Goal: Information Seeking & Learning: Learn about a topic

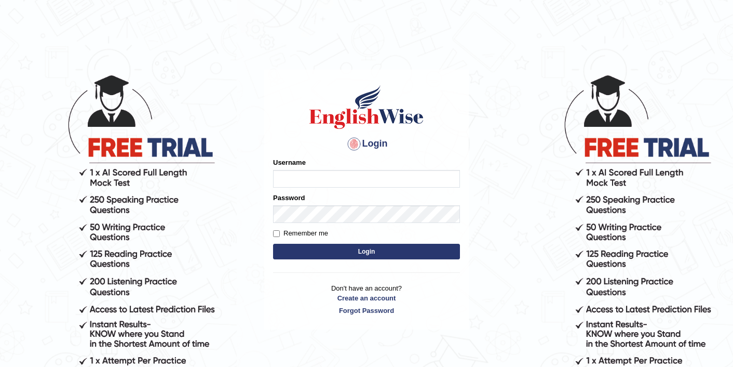
type input "sarugurung_parramatta"
click at [342, 248] on button "Login" at bounding box center [366, 252] width 187 height 16
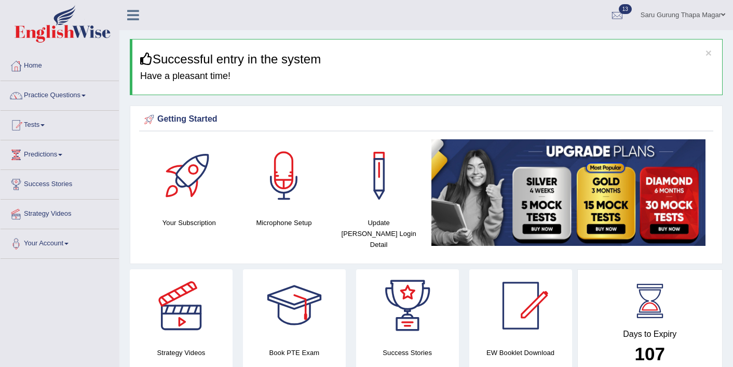
click at [49, 98] on link "Practice Questions" at bounding box center [60, 94] width 118 height 26
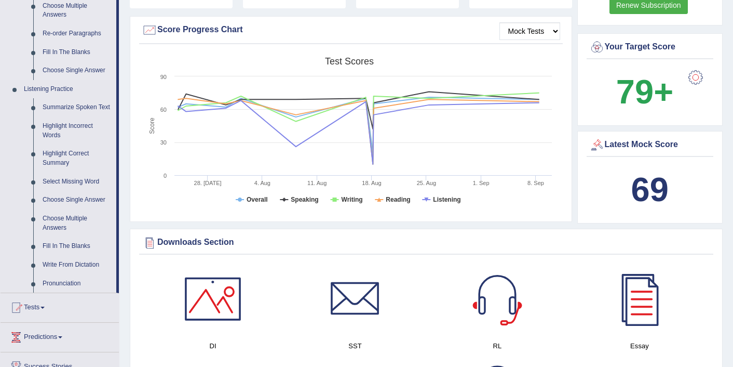
scroll to position [374, 0]
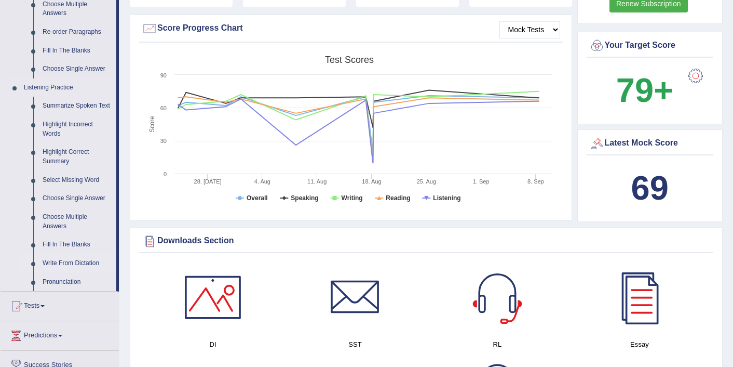
click at [67, 272] on link "Write From Dictation" at bounding box center [77, 263] width 78 height 19
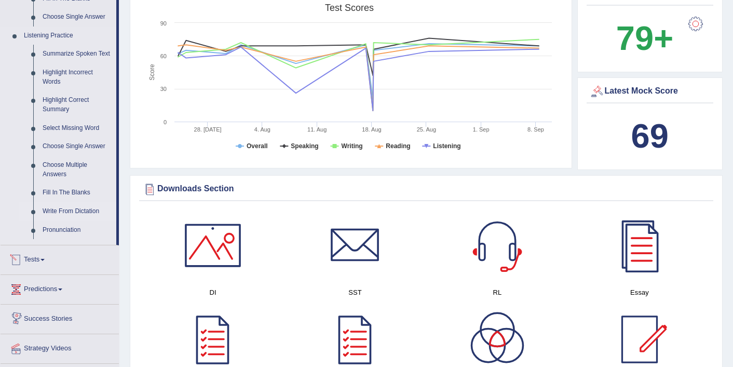
scroll to position [698, 0]
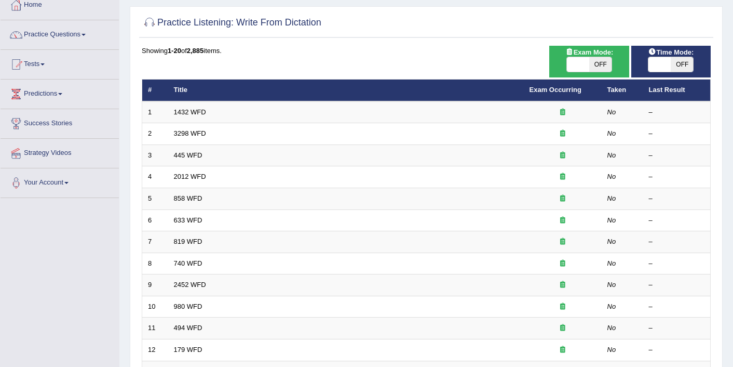
scroll to position [62, 0]
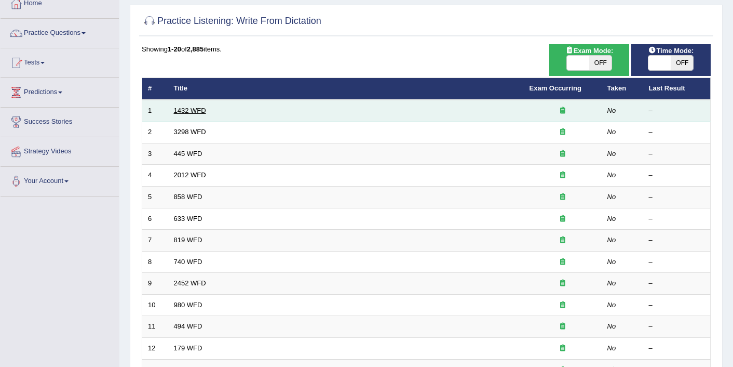
click at [189, 114] on link "1432 WFD" at bounding box center [190, 110] width 32 height 8
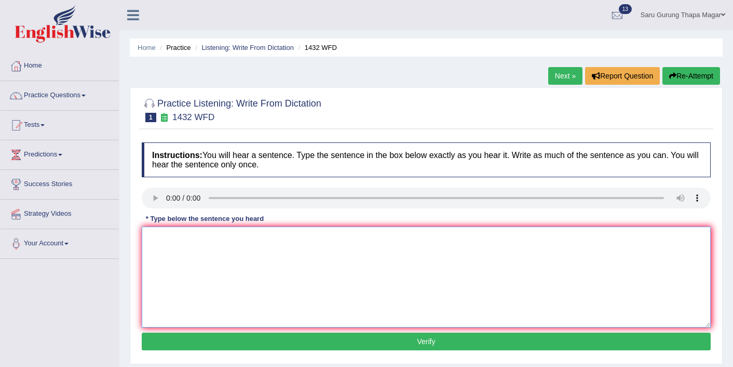
click at [197, 251] on textarea at bounding box center [426, 276] width 569 height 101
type textarea "More physical activity activitiies is are beneficial for your health."
click at [352, 343] on button "Verify" at bounding box center [426, 341] width 569 height 18
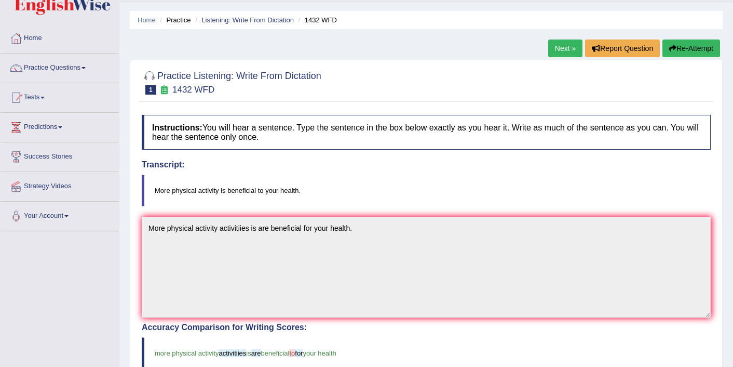
scroll to position [21, 0]
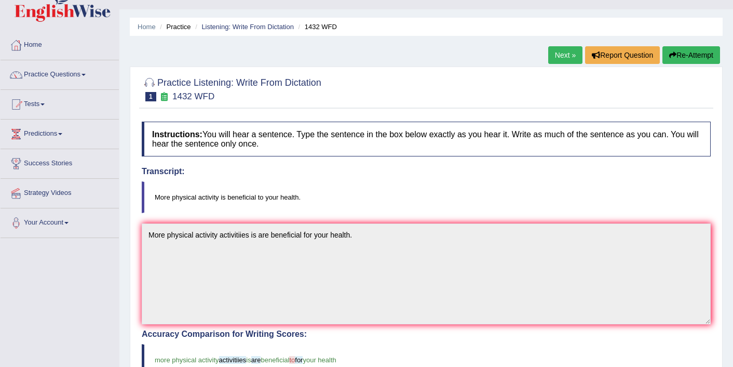
click at [555, 54] on link "Next »" at bounding box center [566, 55] width 34 height 18
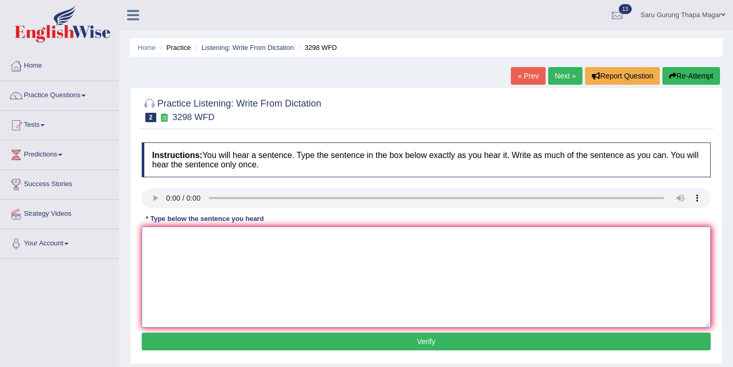
click at [174, 254] on textarea at bounding box center [426, 276] width 569 height 101
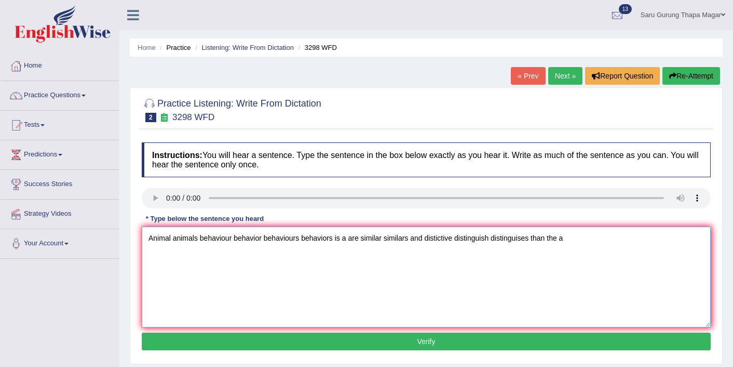
click at [550, 241] on textarea "Animal animals behaviour behavior behaviours behaviors is a are similar similar…" at bounding box center [426, 276] width 569 height 101
click at [532, 239] on textarea "Animal animals behaviour behavior behaviours behaviors is a are similar similar…" at bounding box center [426, 276] width 569 height 101
click at [607, 238] on textarea "Animal animals behaviour behavior behaviours behaviors is a are similar similar…" at bounding box center [426, 276] width 569 height 101
type textarea "Animal animals behaviour behavior behaviours behaviors is a are similar similar…"
click at [469, 338] on button "Verify" at bounding box center [426, 341] width 569 height 18
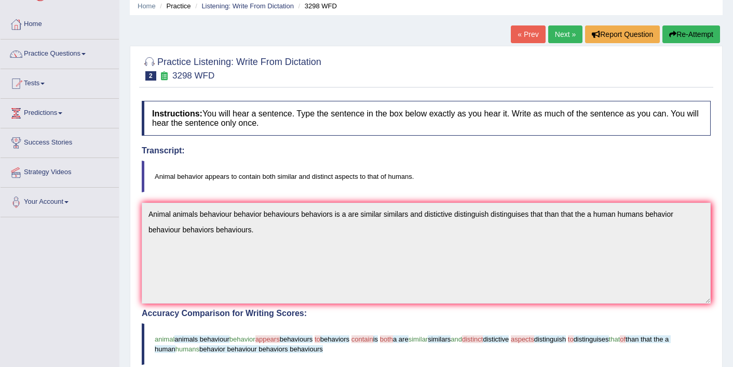
scroll to position [21, 0]
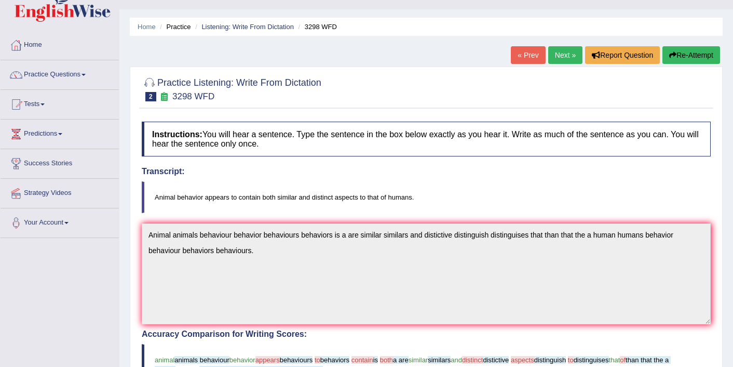
click at [687, 59] on button "Re-Attempt" at bounding box center [692, 55] width 58 height 18
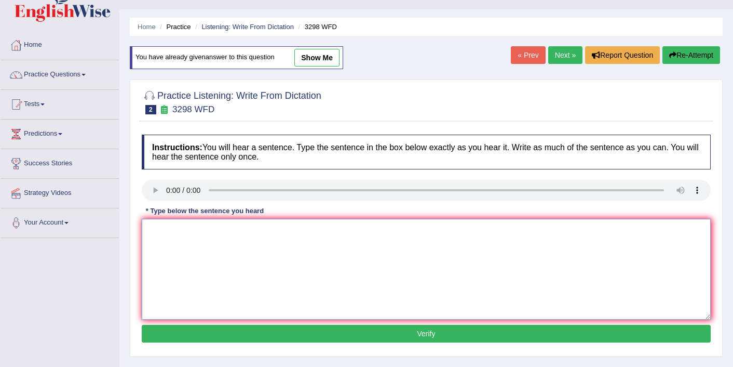
click at [189, 246] on textarea at bounding box center [426, 269] width 569 height 101
click at [154, 253] on textarea at bounding box center [426, 269] width 569 height 101
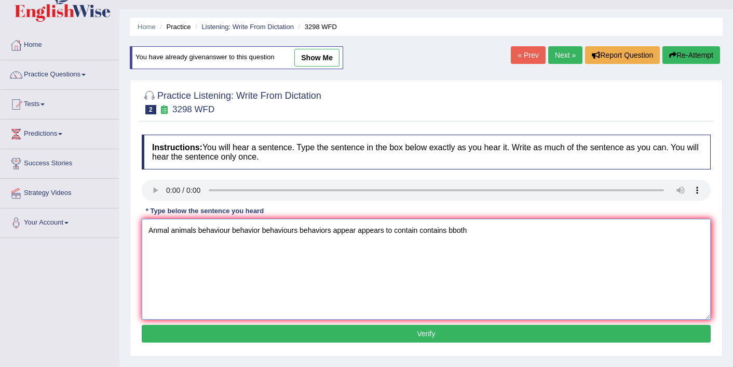
scroll to position [6, 0]
click at [456, 226] on textarea "Anmal animals behaviour behavior behaviours behaviors appear appears to contain…" at bounding box center [426, 269] width 569 height 101
click at [471, 226] on textarea "Anmal animals behaviour behavior behaviours behaviors appear appears to contain…" at bounding box center [426, 269] width 569 height 101
type textarea "Anmal animals behaviour behavior behaviours behaviors appear appears to contain…"
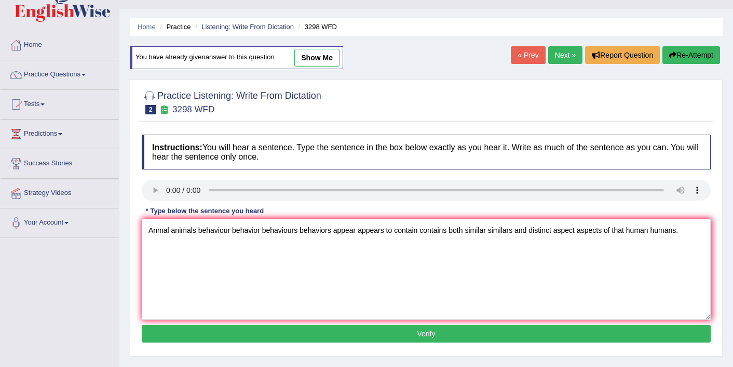
click at [417, 336] on button "Verify" at bounding box center [426, 334] width 569 height 18
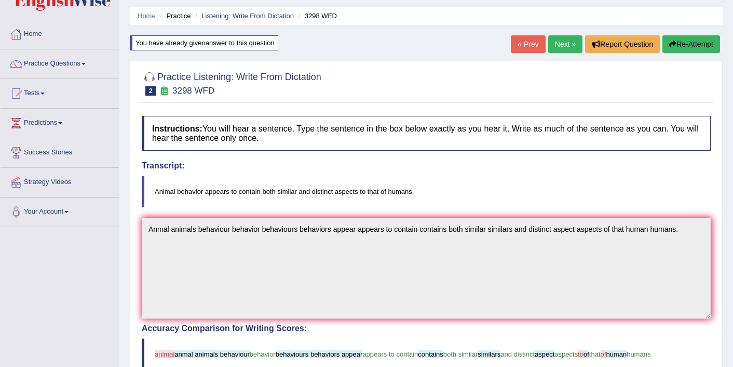
scroll to position [21, 0]
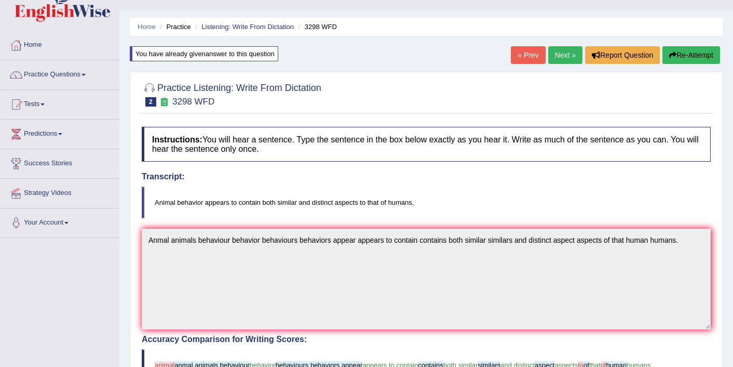
click at [566, 56] on link "Next »" at bounding box center [566, 55] width 34 height 18
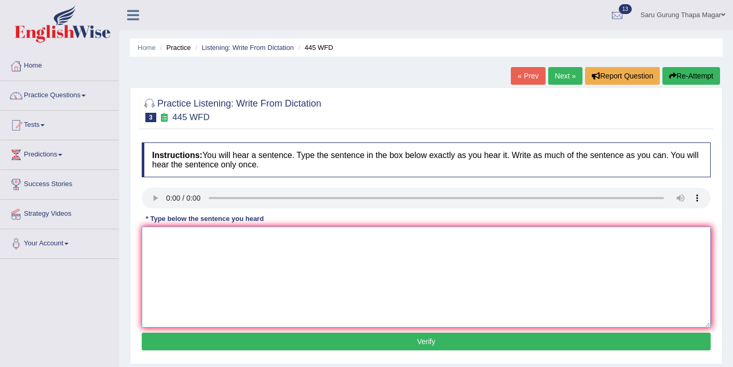
click at [175, 259] on textarea at bounding box center [426, 276] width 569 height 101
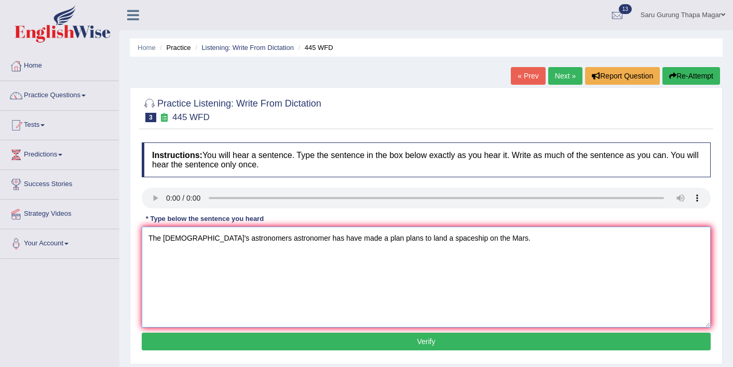
type textarea "The [DEMOGRAPHIC_DATA]'s astronomers astronomer has have made a plan plans to l…"
click at [207, 339] on button "Verify" at bounding box center [426, 341] width 569 height 18
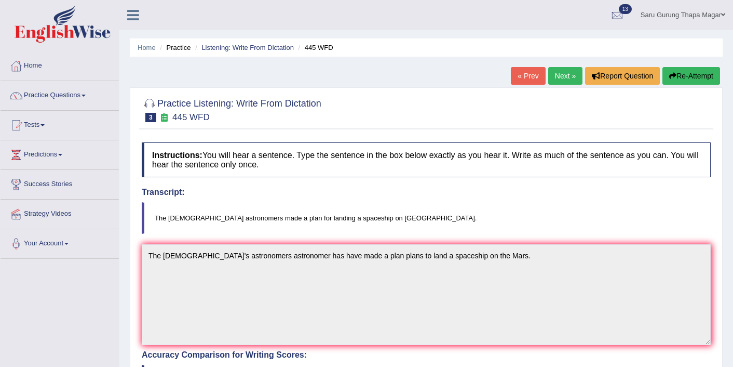
click at [558, 79] on link "Next »" at bounding box center [566, 76] width 34 height 18
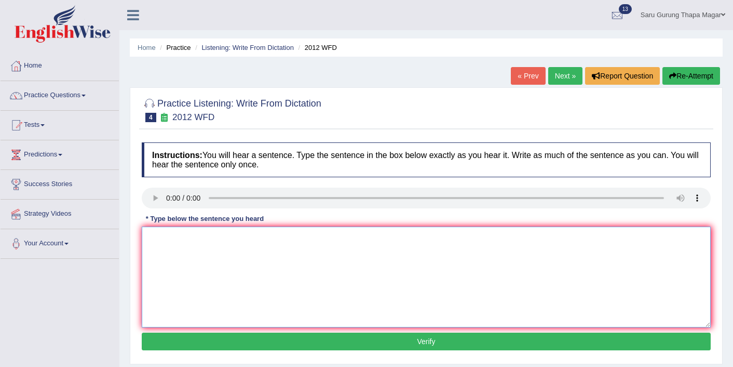
click at [164, 266] on textarea at bounding box center [426, 276] width 569 height 101
click at [269, 238] on textarea "There is a great deal deals of debate in this that topic topics." at bounding box center [426, 276] width 569 height 101
type textarea "There is a great deal deals of debate debates in this that topic topics."
click at [287, 347] on button "Verify" at bounding box center [426, 341] width 569 height 18
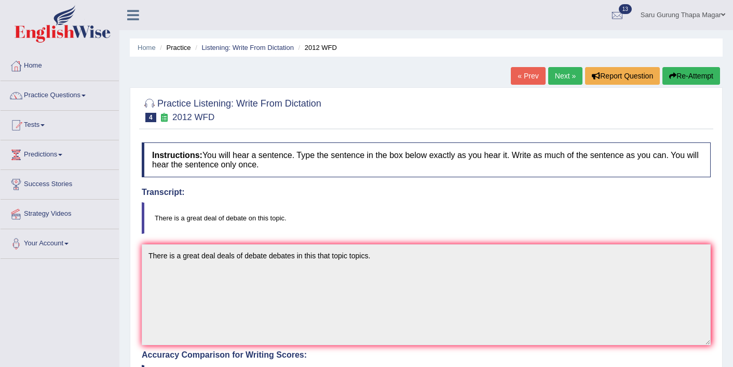
click at [563, 76] on link "Next »" at bounding box center [566, 76] width 34 height 18
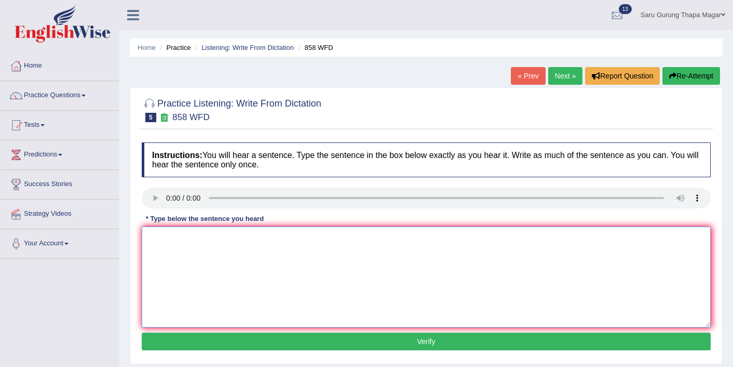
click at [186, 254] on textarea at bounding box center [426, 276] width 569 height 101
click at [180, 238] on textarea "The great wreck wrecked of ship ships has have" at bounding box center [426, 276] width 569 height 101
click at [344, 239] on textarea "The year years ship ships of a wreck wrecked of ship ships has have" at bounding box center [426, 276] width 569 height 101
click at [356, 240] on textarea "The year years ship ships of a wreck wrecked has have" at bounding box center [426, 276] width 569 height 101
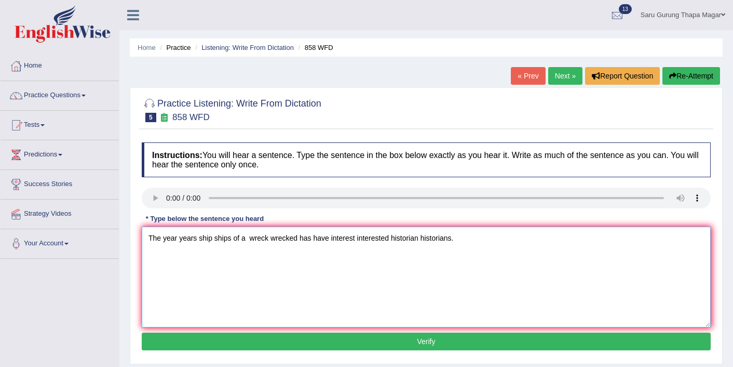
type textarea "The year years ship ships of a wreck wrecked has have interest interested histo…"
click at [383, 345] on button "Verify" at bounding box center [426, 341] width 569 height 18
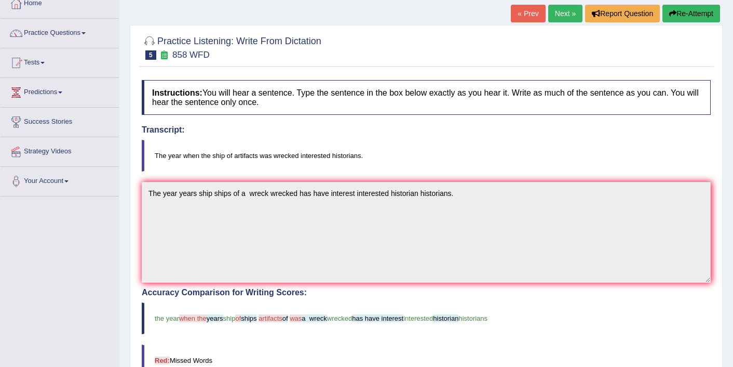
scroll to position [42, 0]
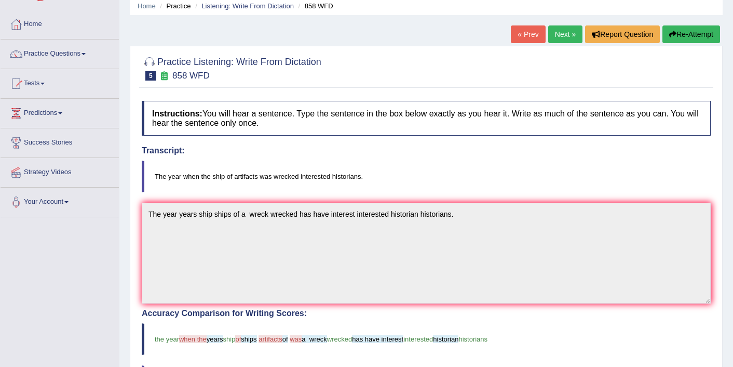
click at [566, 40] on link "Next »" at bounding box center [566, 34] width 34 height 18
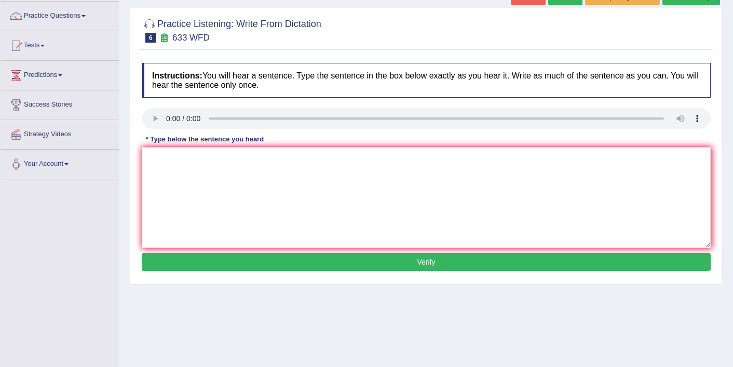
scroll to position [83, 0]
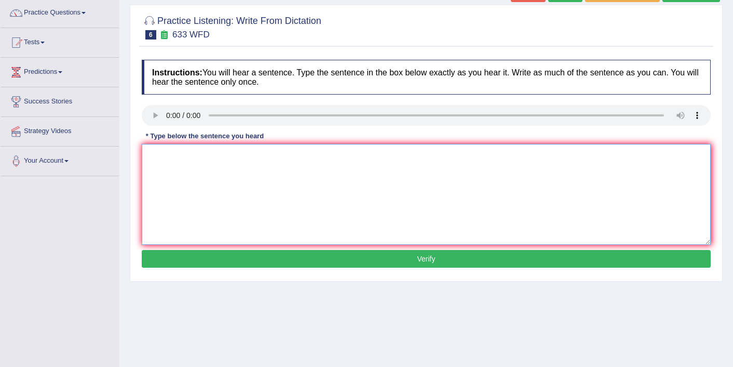
click at [200, 149] on textarea at bounding box center [426, 194] width 569 height 101
type textarea "Research researchs show shows showed excercise excercises make makes us feel be…"
click at [400, 259] on button "Verify" at bounding box center [426, 259] width 569 height 18
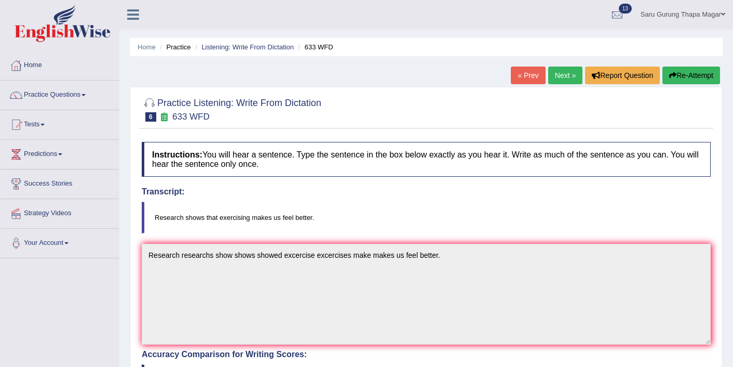
scroll to position [0, 0]
click at [549, 80] on link "Next »" at bounding box center [566, 76] width 34 height 18
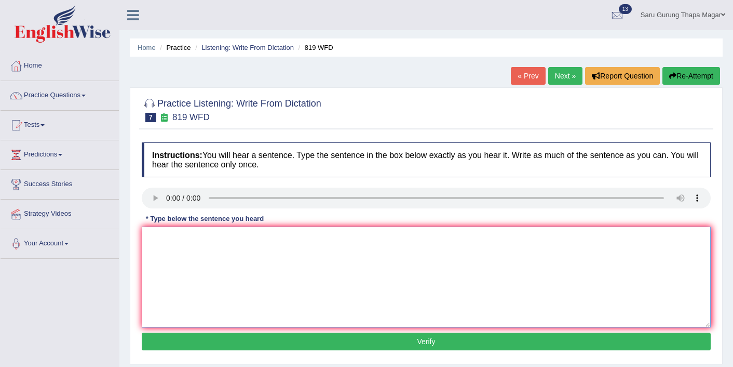
click at [232, 252] on textarea at bounding box center [426, 276] width 569 height 101
type textarea "Plant plants are able to continue grow grows throughout through out the life li…"
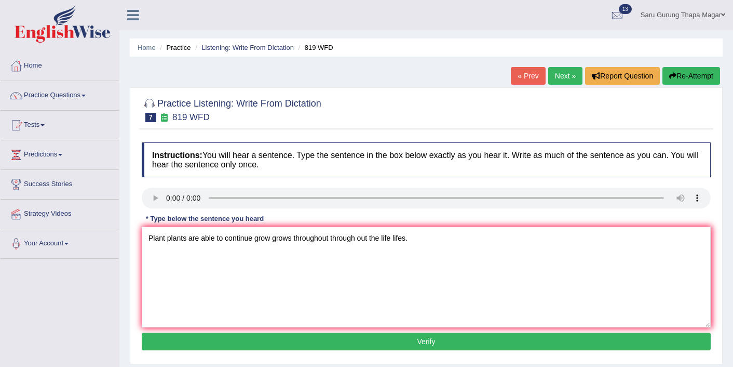
click at [261, 346] on button "Verify" at bounding box center [426, 341] width 569 height 18
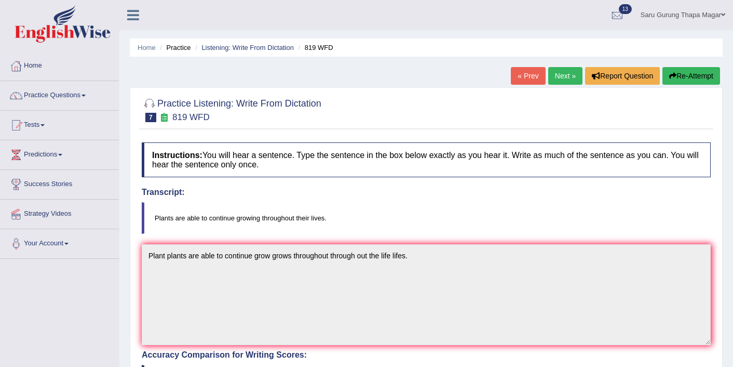
click at [554, 77] on link "Next »" at bounding box center [566, 76] width 34 height 18
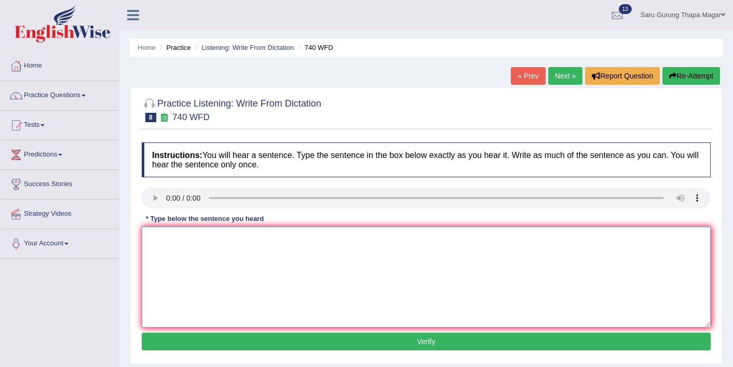
click at [254, 295] on textarea at bounding box center [426, 276] width 569 height 101
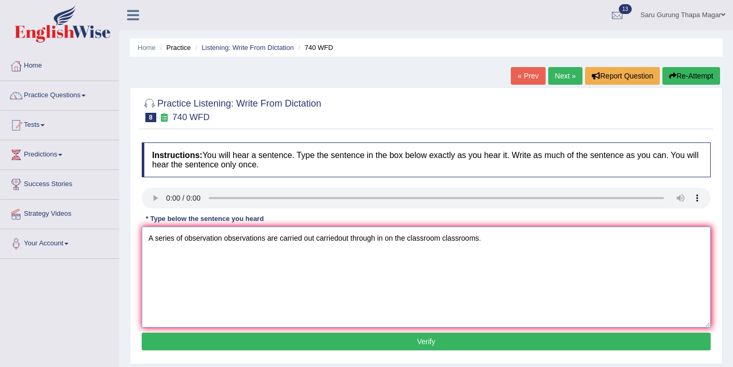
type textarea "A series of observation observations are carried out carriedout through in on t…"
click at [268, 343] on button "Verify" at bounding box center [426, 341] width 569 height 18
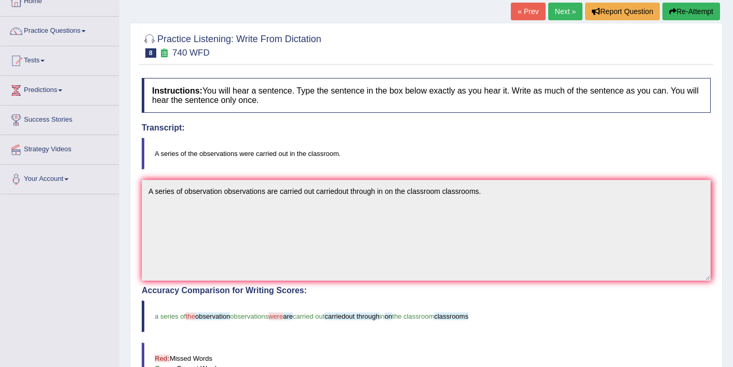
scroll to position [62, 0]
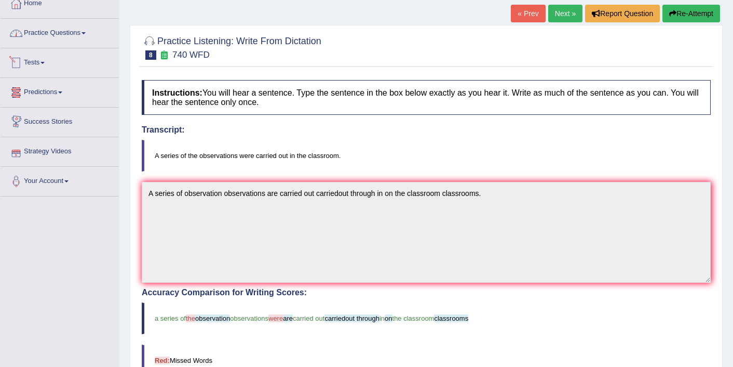
click at [72, 32] on link "Practice Questions" at bounding box center [60, 32] width 118 height 26
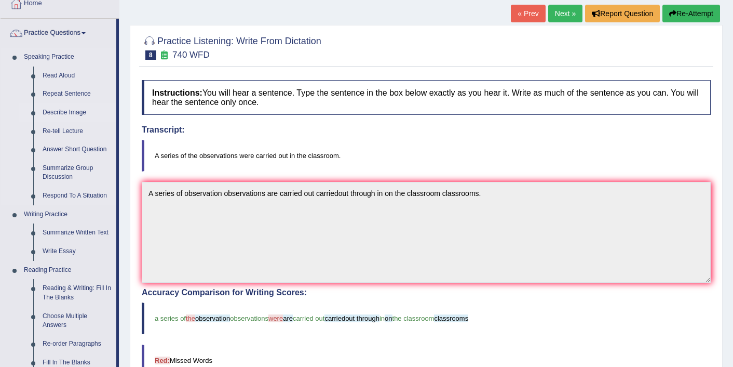
click at [58, 115] on link "Describe Image" at bounding box center [77, 112] width 78 height 19
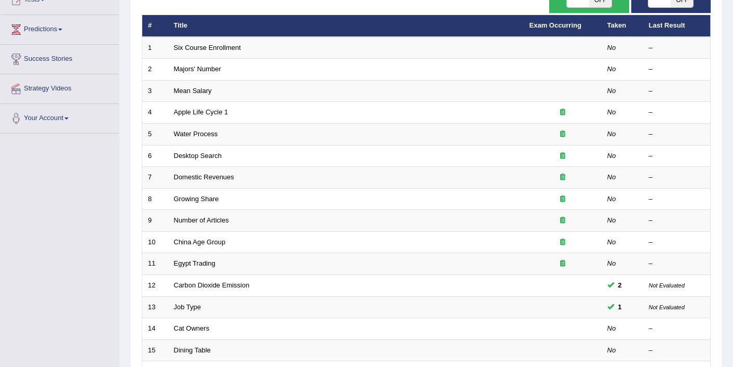
scroll to position [125, 0]
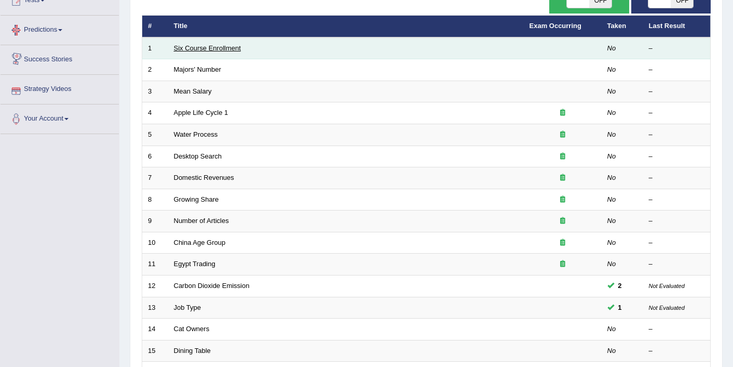
click at [189, 49] on link "Six Course Enrollment" at bounding box center [207, 48] width 67 height 8
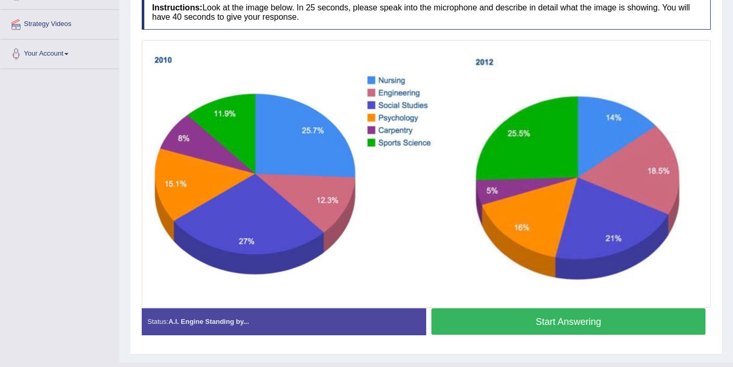
scroll to position [192, 0]
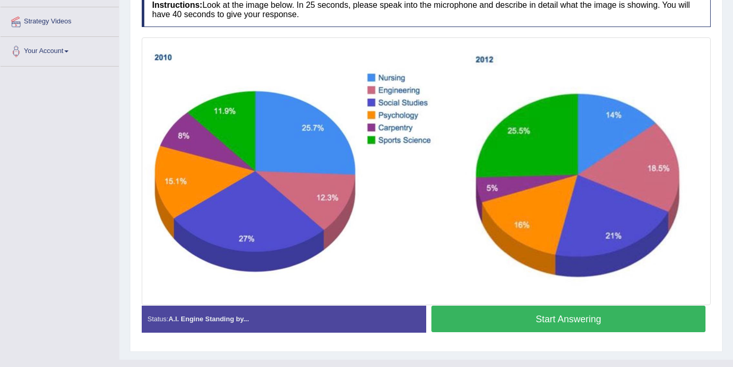
click at [509, 328] on button "Start Answering" at bounding box center [569, 318] width 274 height 26
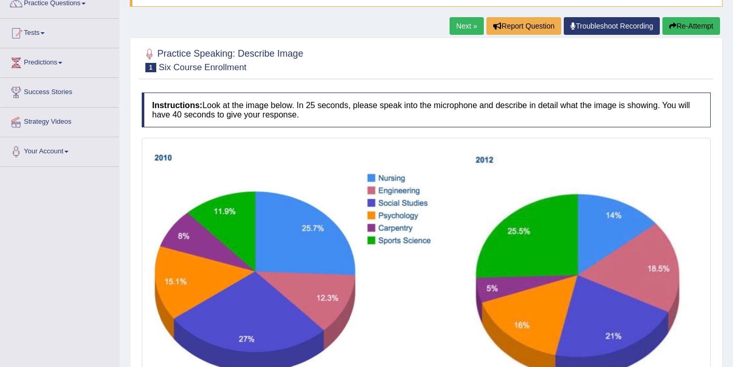
scroll to position [88, 0]
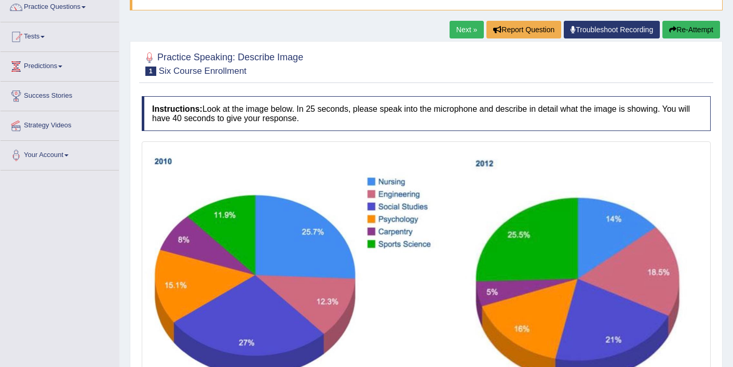
click at [695, 28] on button "Re-Attempt" at bounding box center [692, 30] width 58 height 18
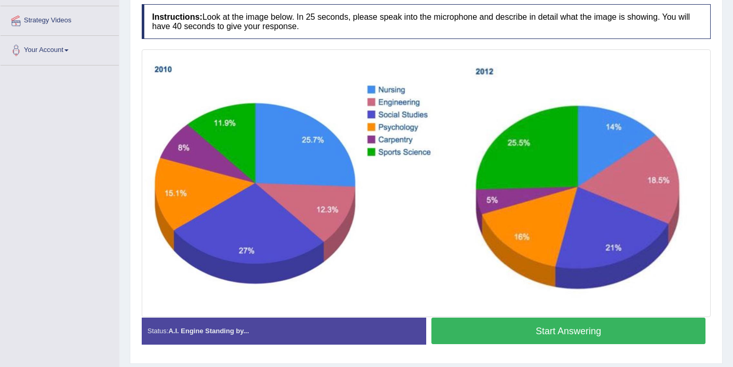
scroll to position [196, 0]
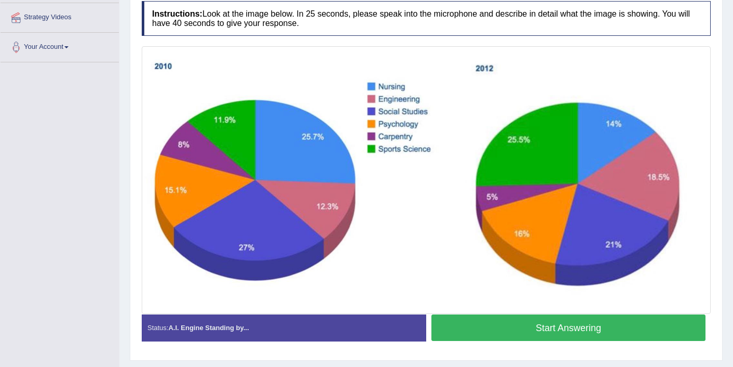
click at [489, 327] on button "Start Answering" at bounding box center [569, 327] width 274 height 26
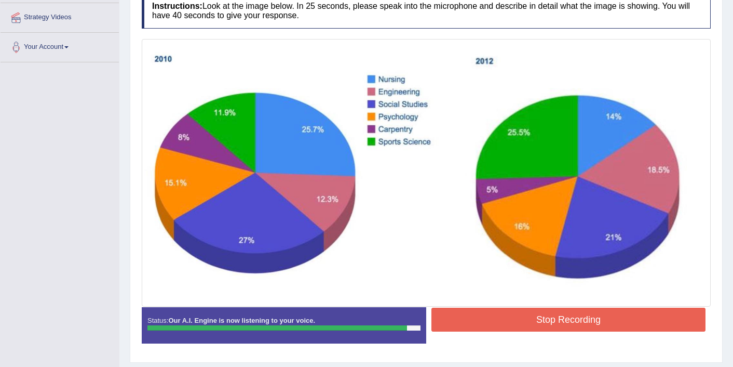
click at [519, 315] on button "Stop Recording" at bounding box center [569, 320] width 274 height 24
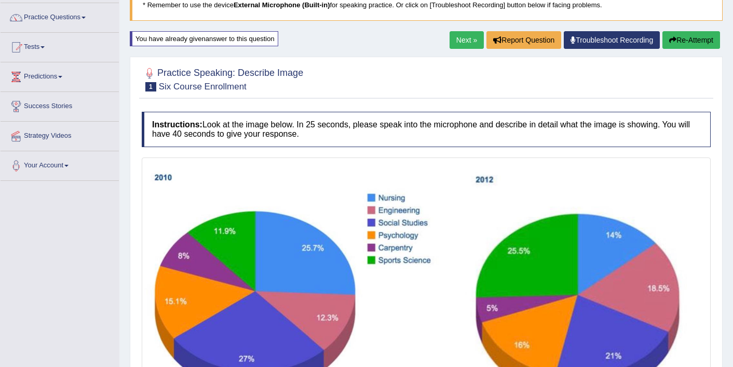
scroll to position [62, 0]
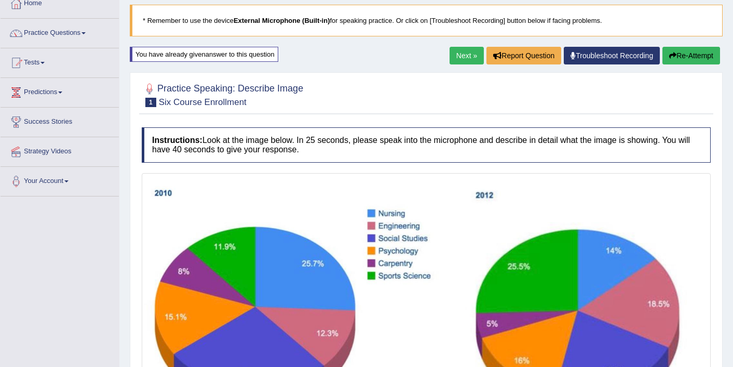
click at [679, 60] on button "Re-Attempt" at bounding box center [692, 56] width 58 height 18
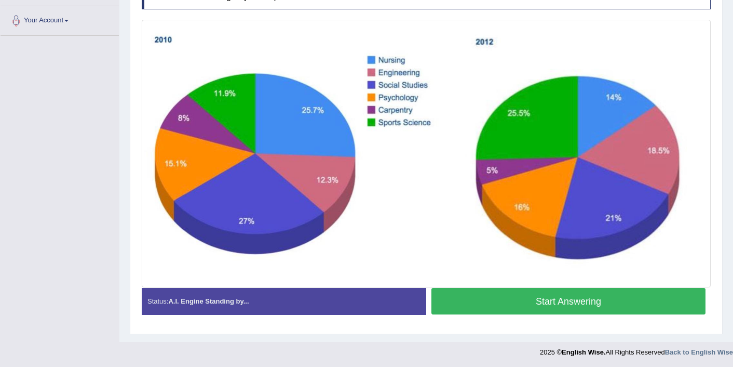
scroll to position [224, 0]
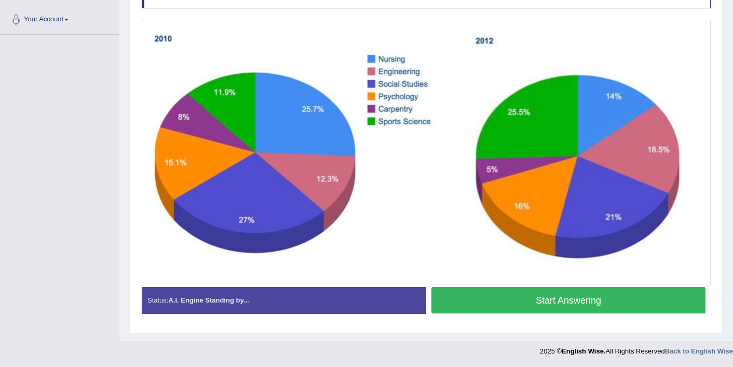
click at [526, 297] on button "Start Answering" at bounding box center [569, 300] width 274 height 26
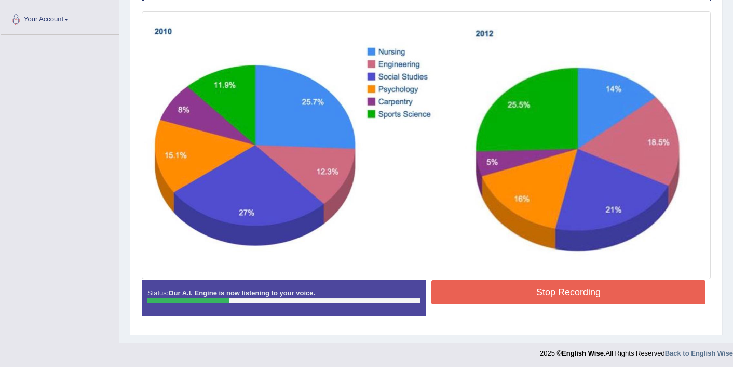
click at [526, 297] on button "Stop Recording" at bounding box center [569, 292] width 274 height 24
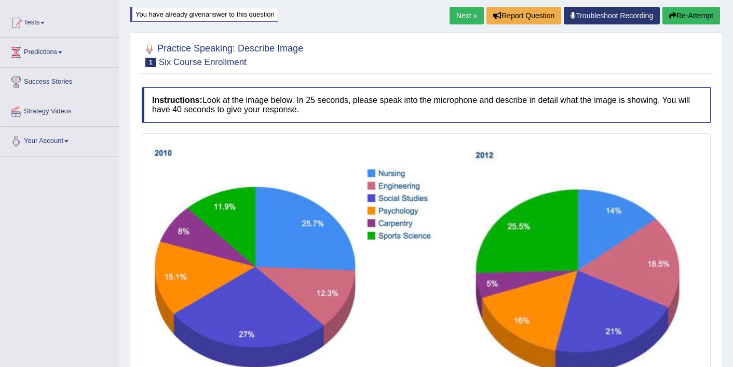
scroll to position [101, 0]
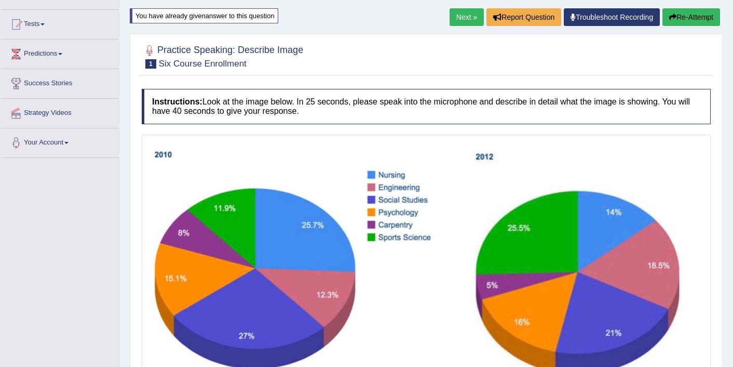
click at [691, 6] on div "Home Practice Speaking: Describe Image Six Course Enrollment * Remember to use …" at bounding box center [426, 287] width 614 height 777
click at [683, 16] on button "Re-Attempt" at bounding box center [692, 17] width 58 height 18
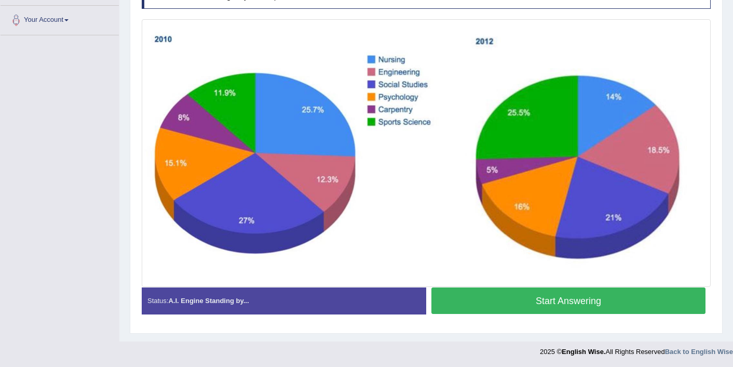
scroll to position [224, 0]
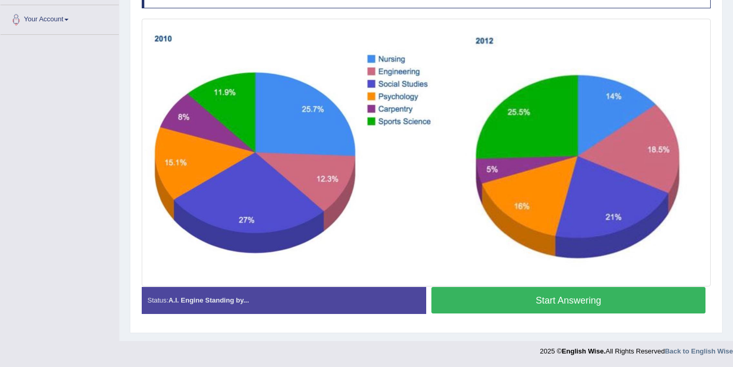
click at [590, 304] on button "Start Answering" at bounding box center [569, 300] width 274 height 26
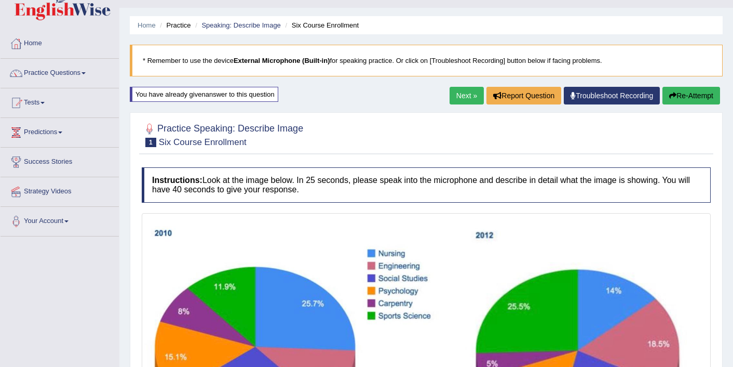
scroll to position [21, 0]
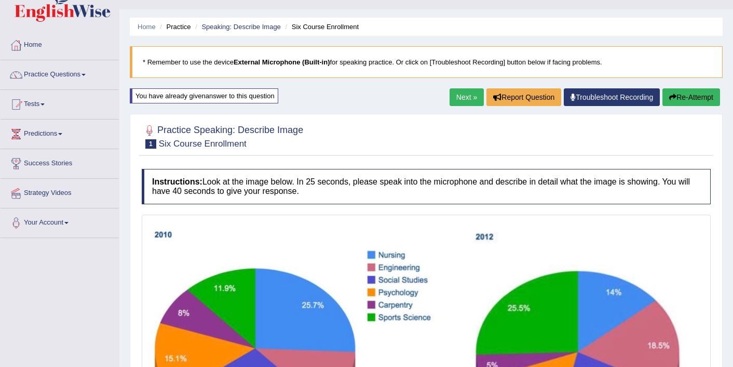
click at [472, 96] on link "Next »" at bounding box center [467, 97] width 34 height 18
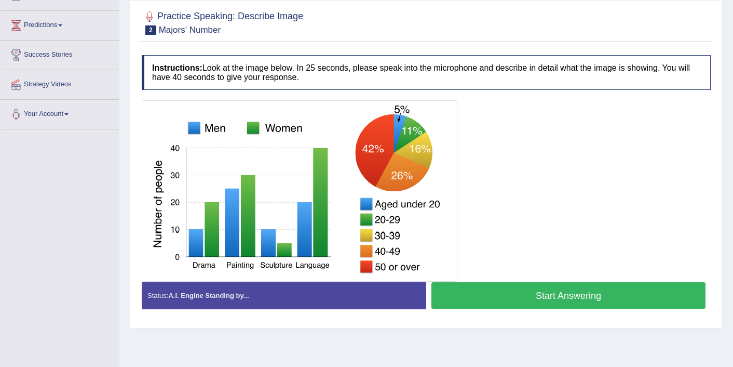
scroll to position [145, 0]
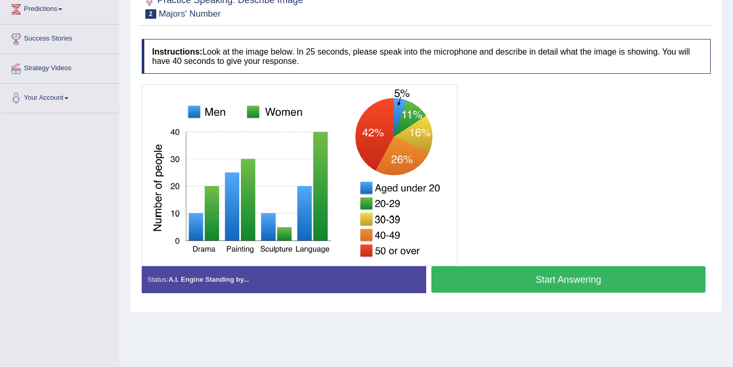
click at [528, 280] on button "Start Answering" at bounding box center [569, 279] width 274 height 26
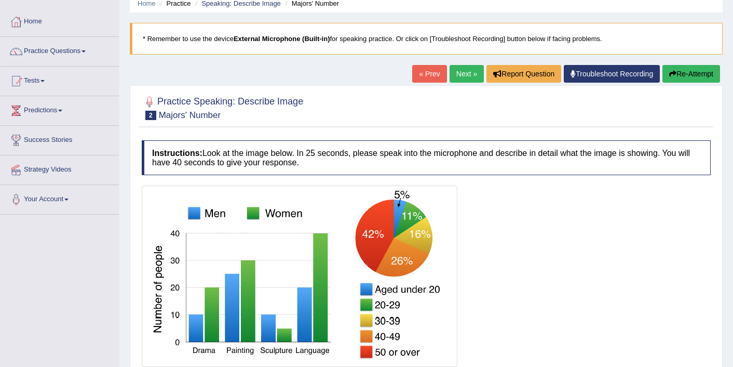
scroll to position [33, 0]
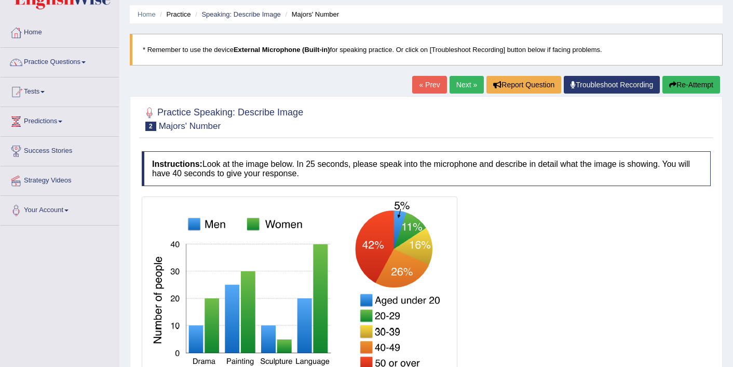
click at [465, 90] on link "Next »" at bounding box center [467, 85] width 34 height 18
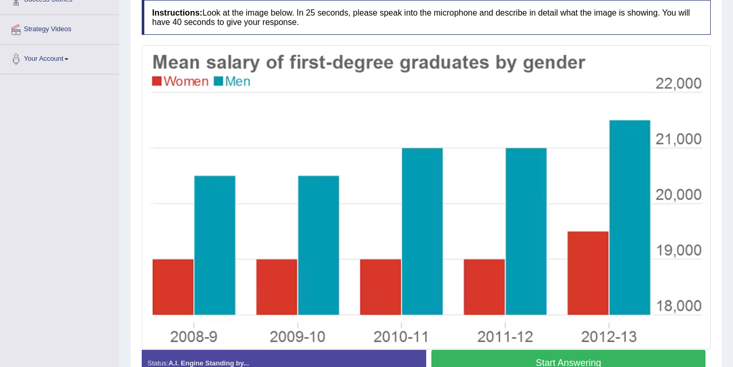
scroll to position [226, 0]
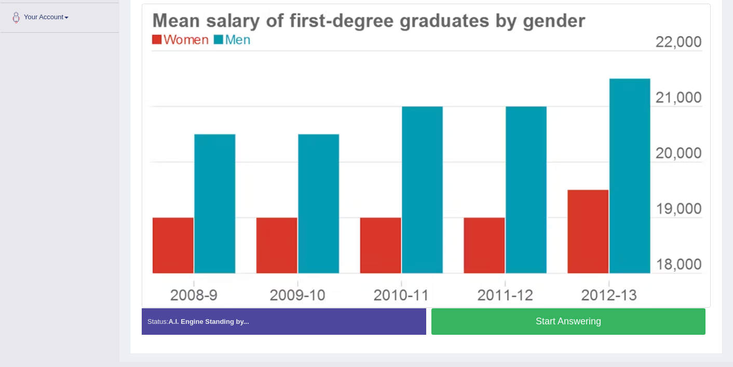
click at [477, 319] on button "Start Answering" at bounding box center [569, 321] width 274 height 26
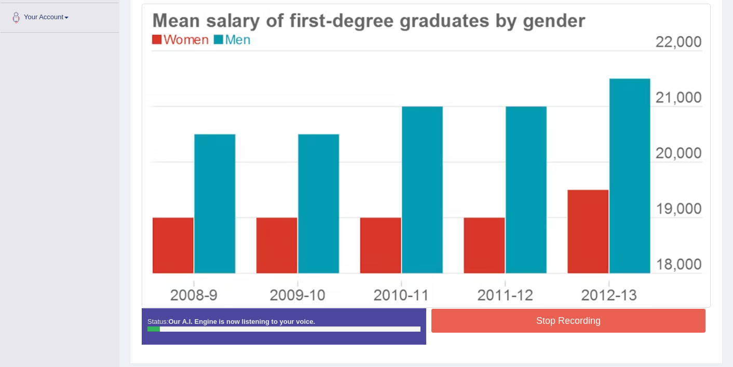
click at [477, 319] on button "Stop Recording" at bounding box center [569, 321] width 274 height 24
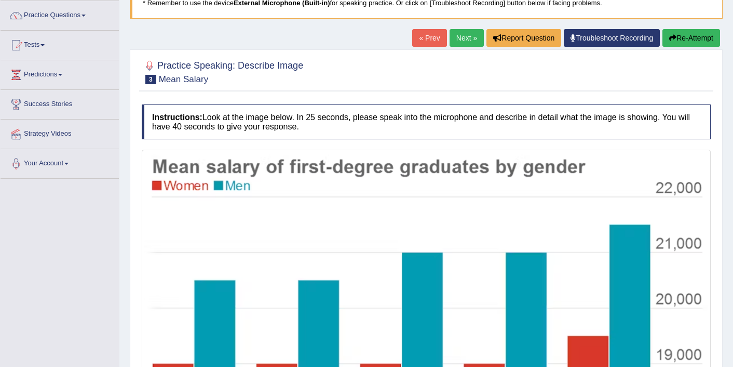
scroll to position [81, 0]
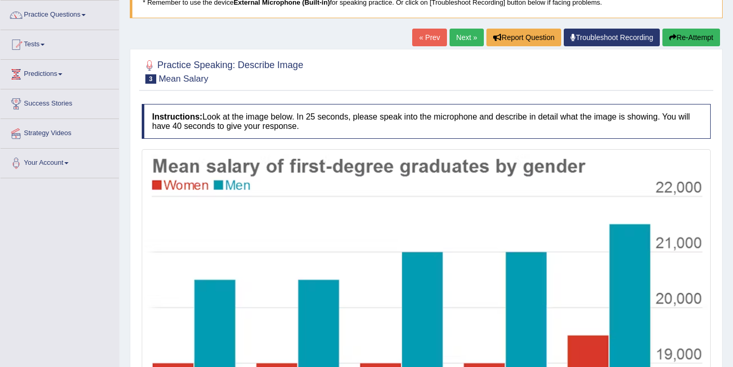
click at [680, 39] on button "Re-Attempt" at bounding box center [692, 38] width 58 height 18
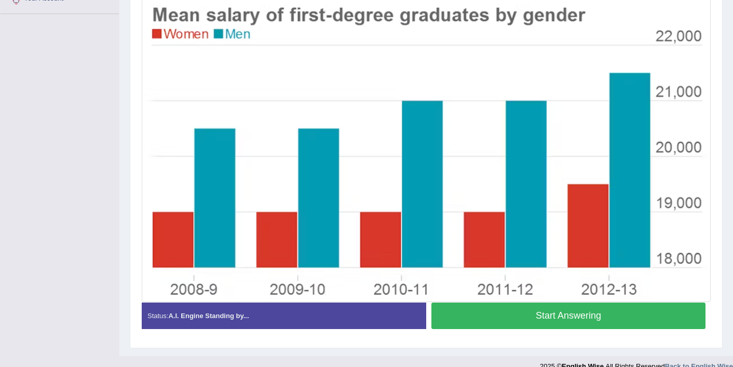
scroll to position [246, 0]
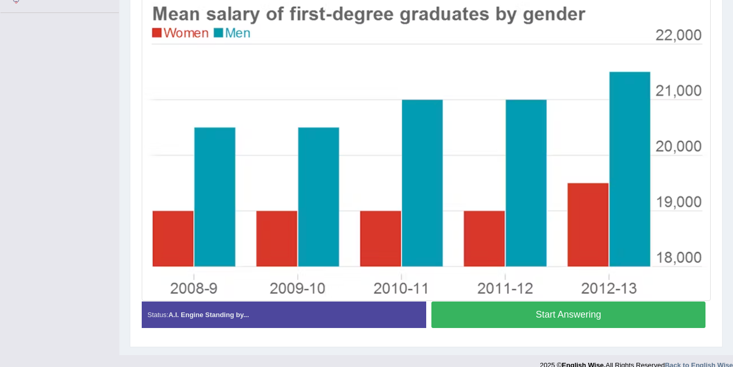
click at [589, 318] on button "Start Answering" at bounding box center [569, 314] width 274 height 26
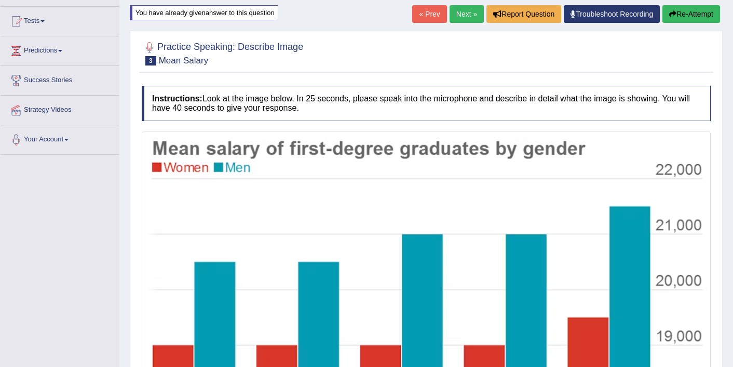
scroll to position [100, 0]
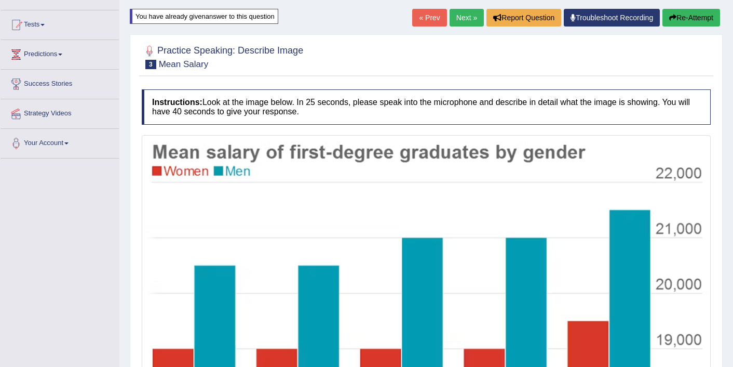
click at [457, 21] on link "Next »" at bounding box center [467, 18] width 34 height 18
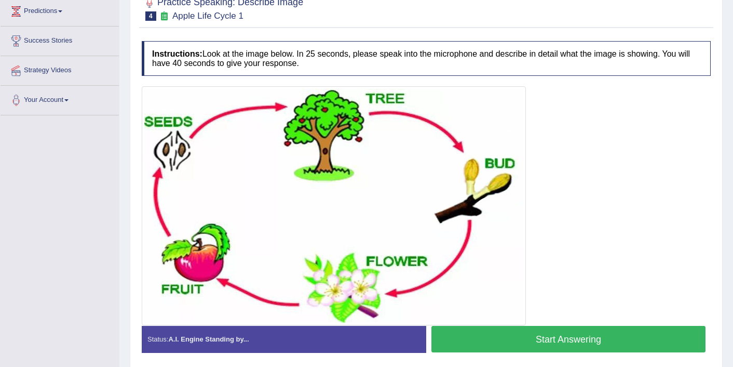
scroll to position [166, 0]
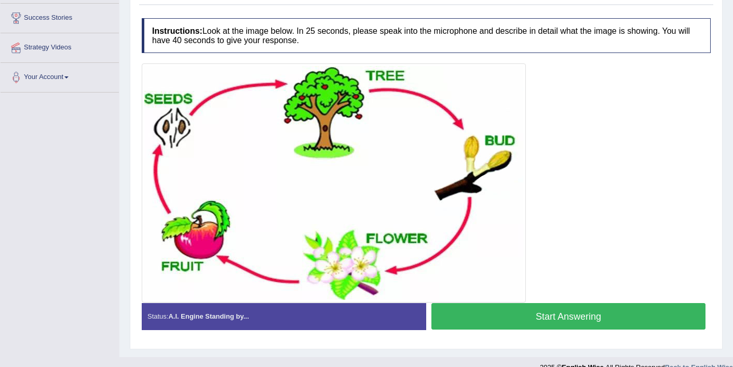
click at [491, 309] on button "Start Answering" at bounding box center [569, 316] width 274 height 26
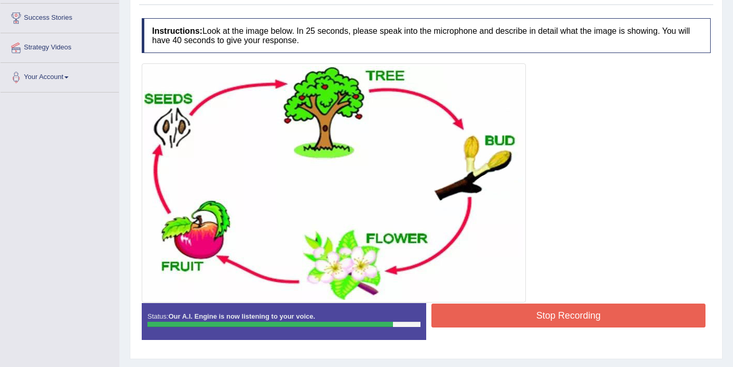
click at [542, 308] on button "Stop Recording" at bounding box center [569, 315] width 274 height 24
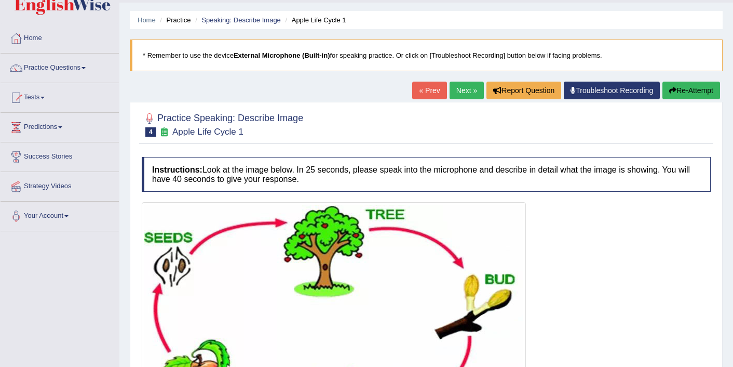
scroll to position [21, 0]
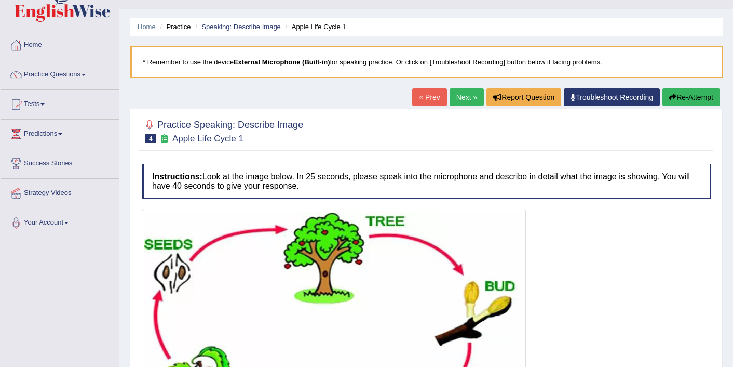
click at [457, 98] on link "Next »" at bounding box center [467, 97] width 34 height 18
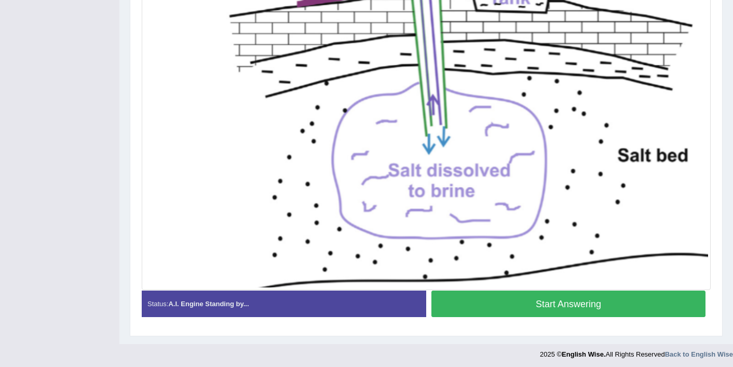
scroll to position [329, 0]
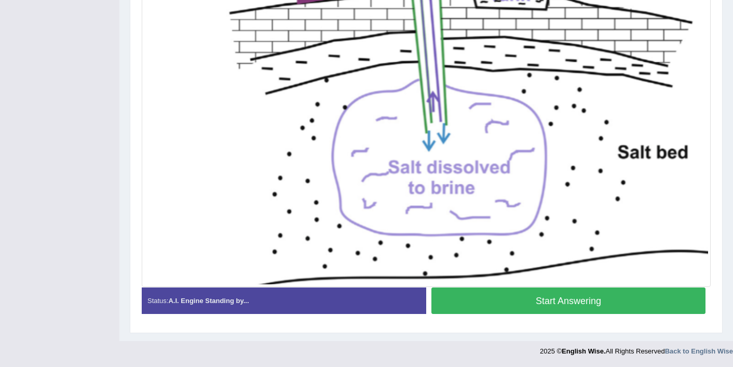
click at [481, 304] on button "Start Answering" at bounding box center [569, 300] width 274 height 26
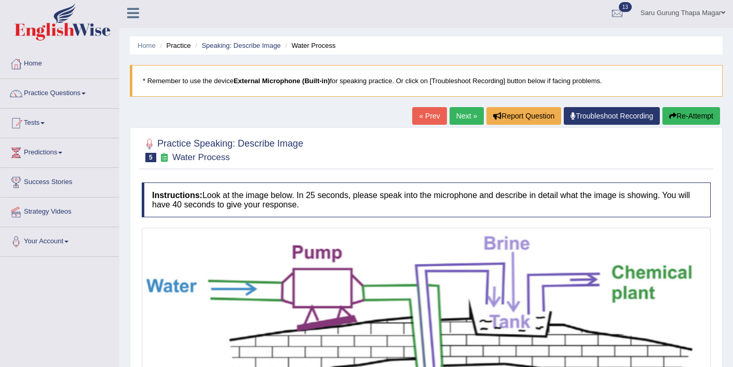
scroll to position [0, 0]
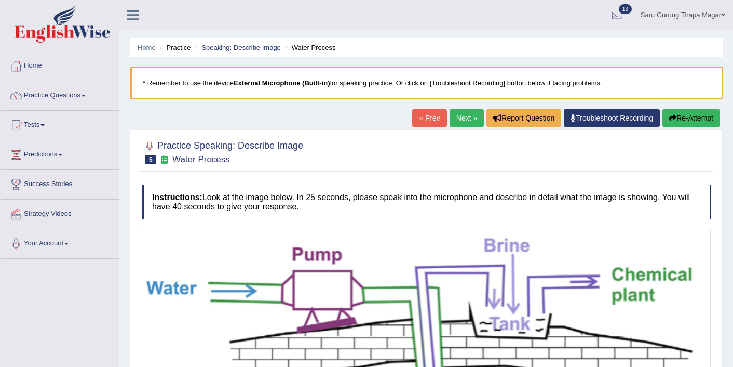
click at [461, 114] on link "Next »" at bounding box center [467, 118] width 34 height 18
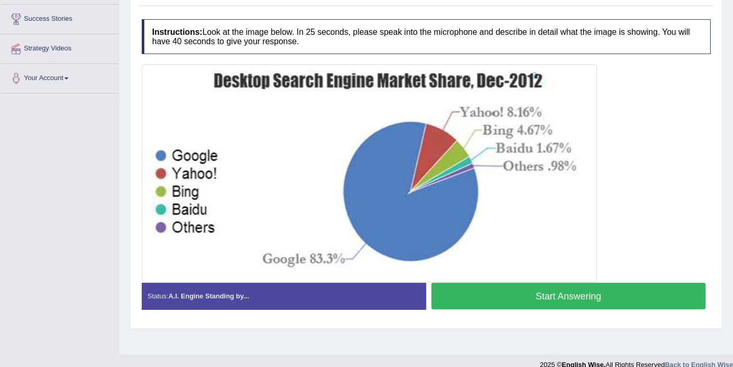
scroll to position [166, 0]
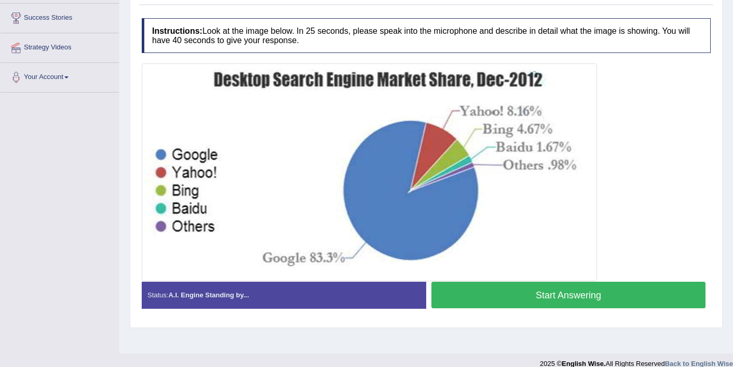
click at [530, 294] on button "Start Answering" at bounding box center [569, 295] width 274 height 26
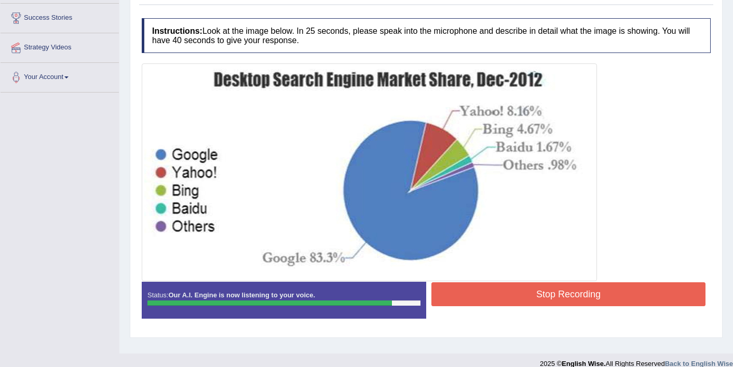
click at [558, 300] on button "Stop Recording" at bounding box center [569, 294] width 274 height 24
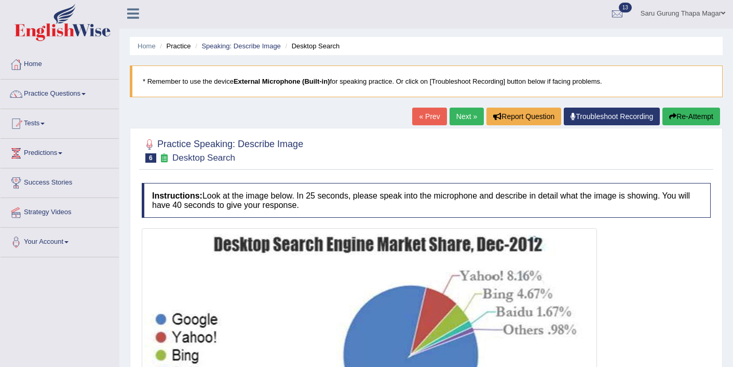
scroll to position [0, 0]
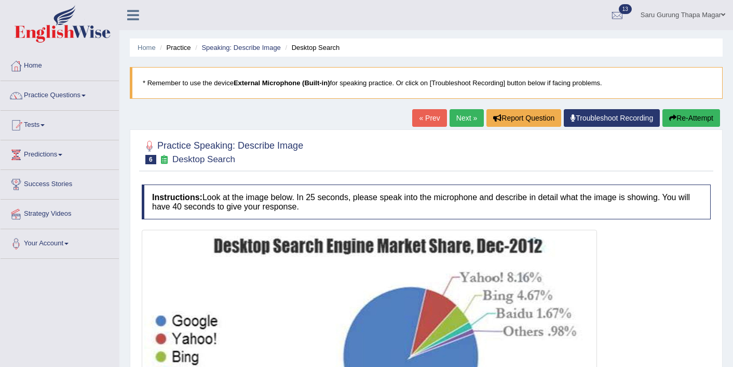
click at [463, 112] on link "Next »" at bounding box center [467, 118] width 34 height 18
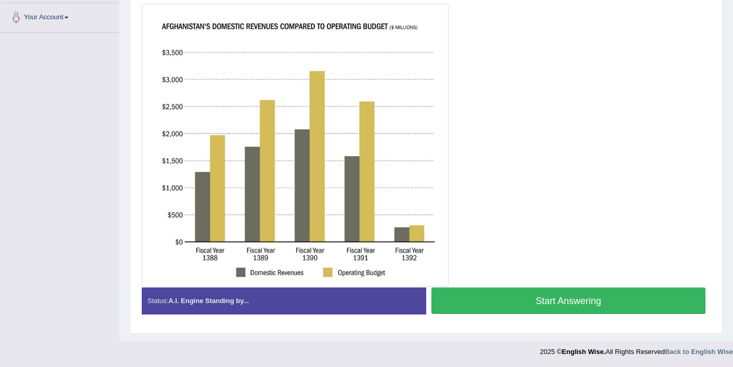
scroll to position [226, 0]
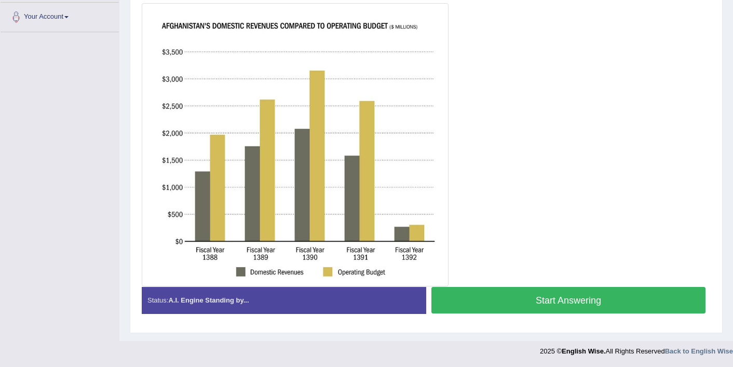
click at [474, 309] on button "Start Answering" at bounding box center [569, 300] width 274 height 26
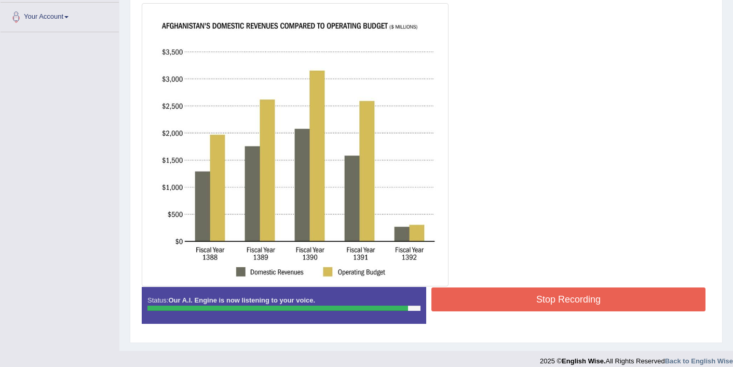
click at [523, 293] on button "Stop Recording" at bounding box center [569, 299] width 274 height 24
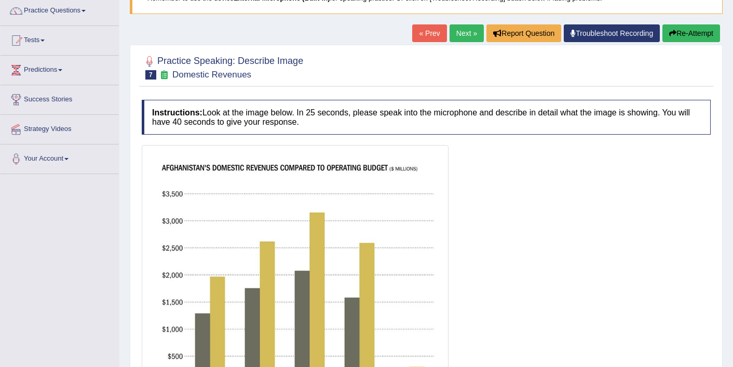
scroll to position [81, 0]
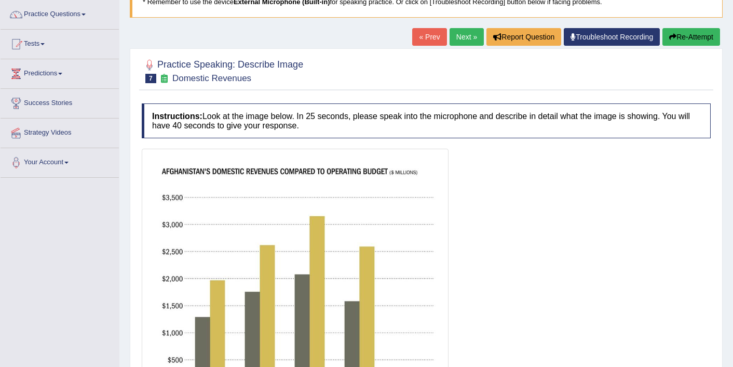
click at [461, 30] on link "Next »" at bounding box center [467, 37] width 34 height 18
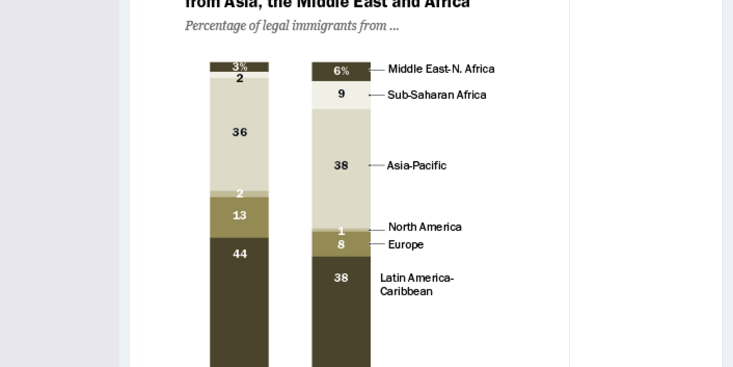
scroll to position [308, 0]
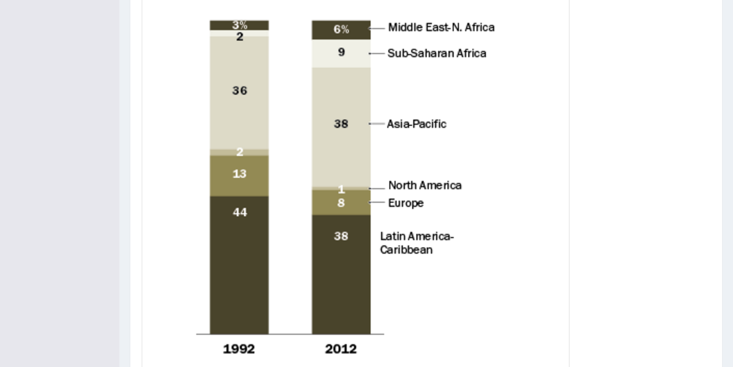
click at [461, 30] on img at bounding box center [355, 177] width 423 height 549
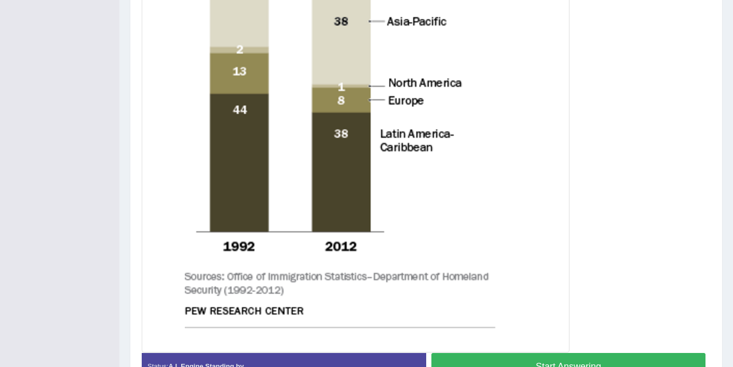
scroll to position [433, 0]
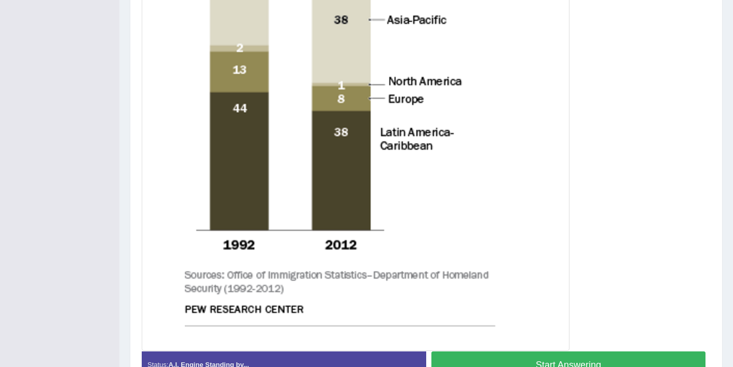
click at [516, 363] on button "Start Answering" at bounding box center [569, 364] width 274 height 26
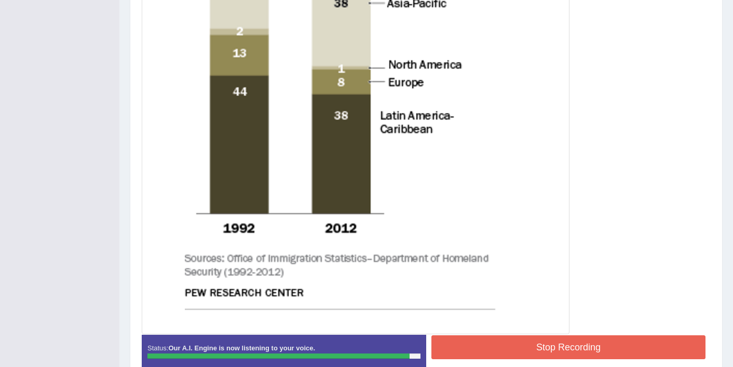
scroll to position [465, 0]
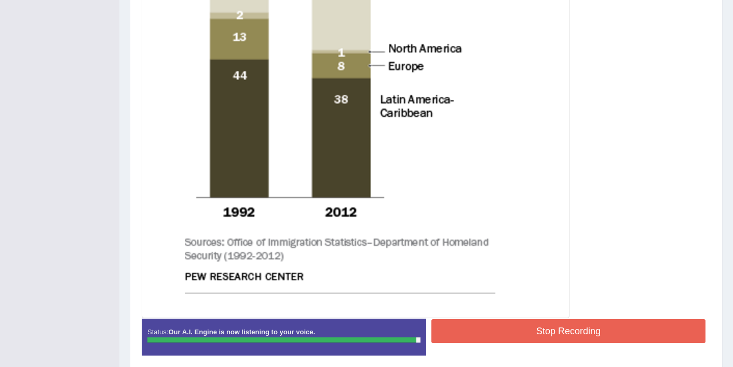
click at [469, 330] on button "Stop Recording" at bounding box center [569, 331] width 274 height 24
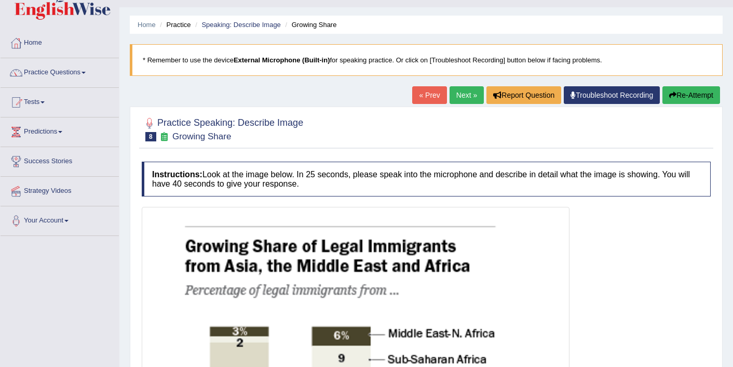
scroll to position [8, 0]
